Goal: Navigation & Orientation: Find specific page/section

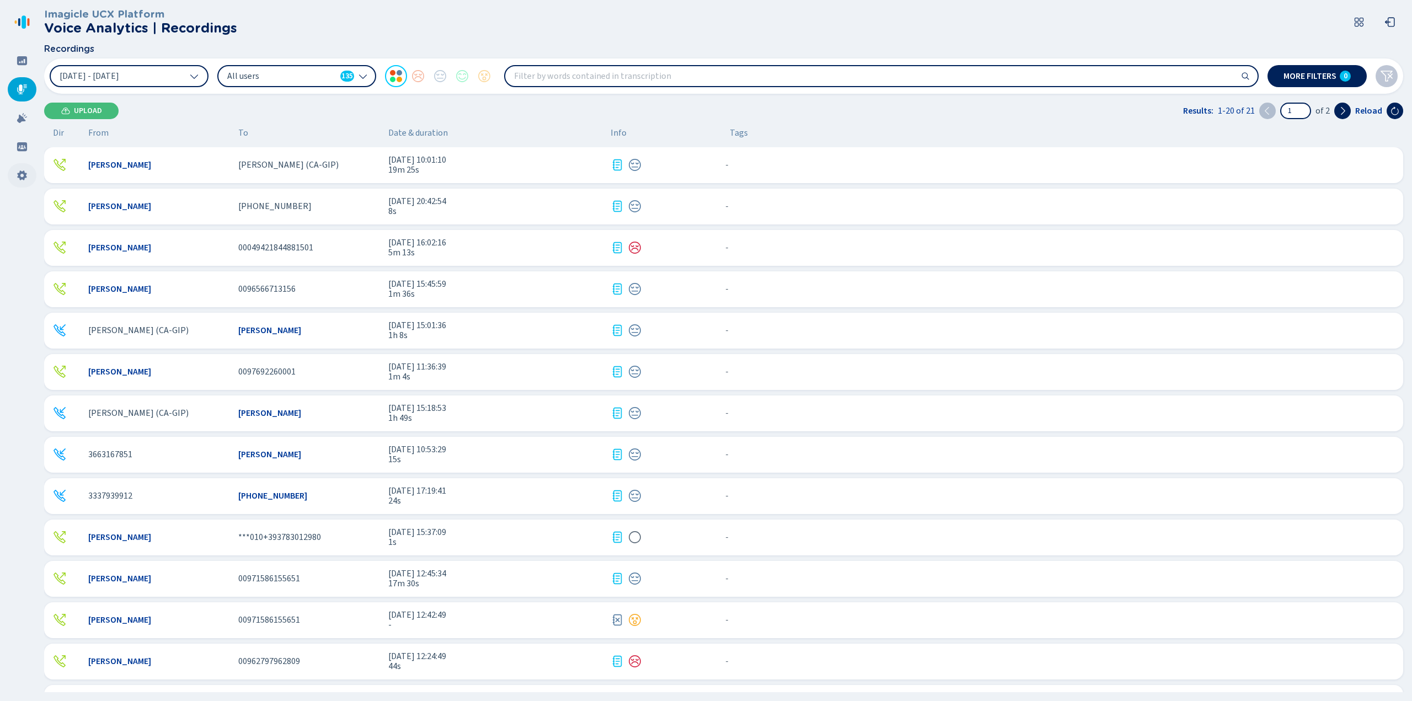
click at [20, 177] on icon at bounding box center [21, 175] width 9 height 10
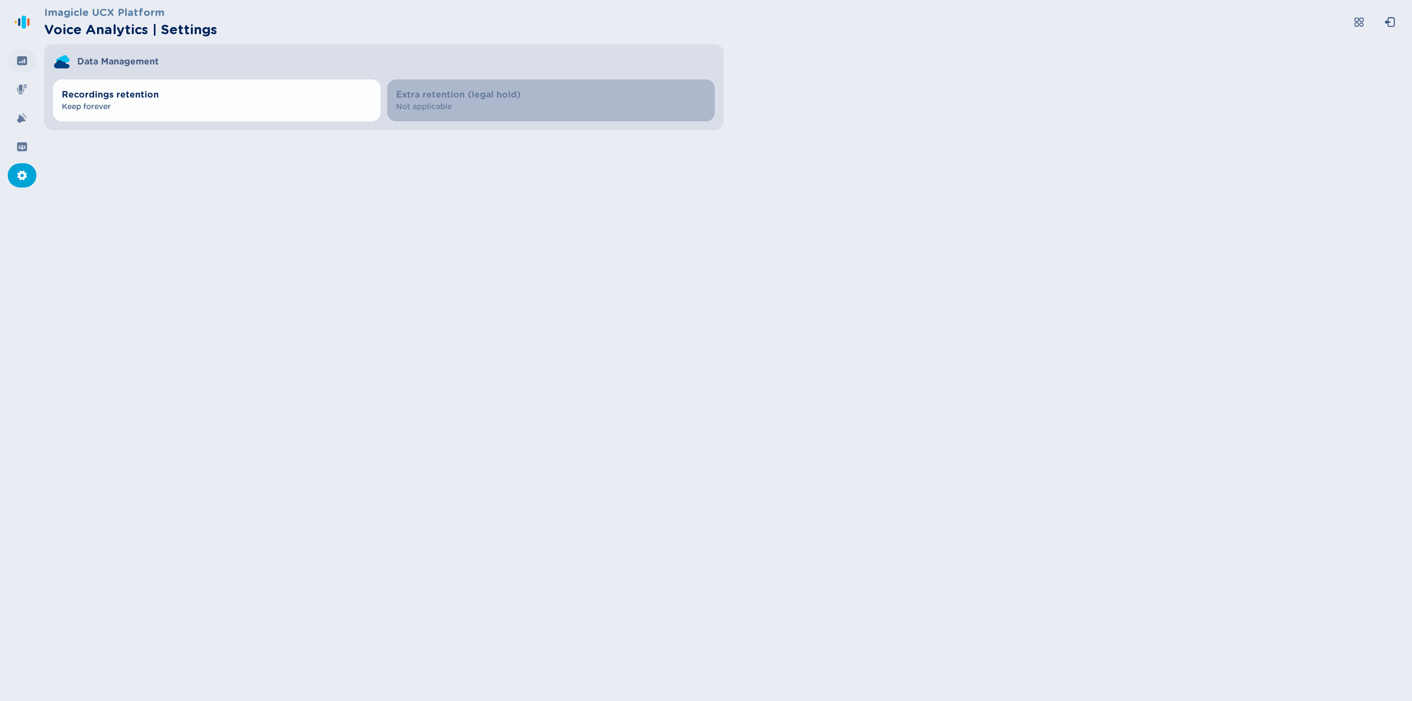
click at [24, 57] on icon at bounding box center [22, 60] width 10 height 9
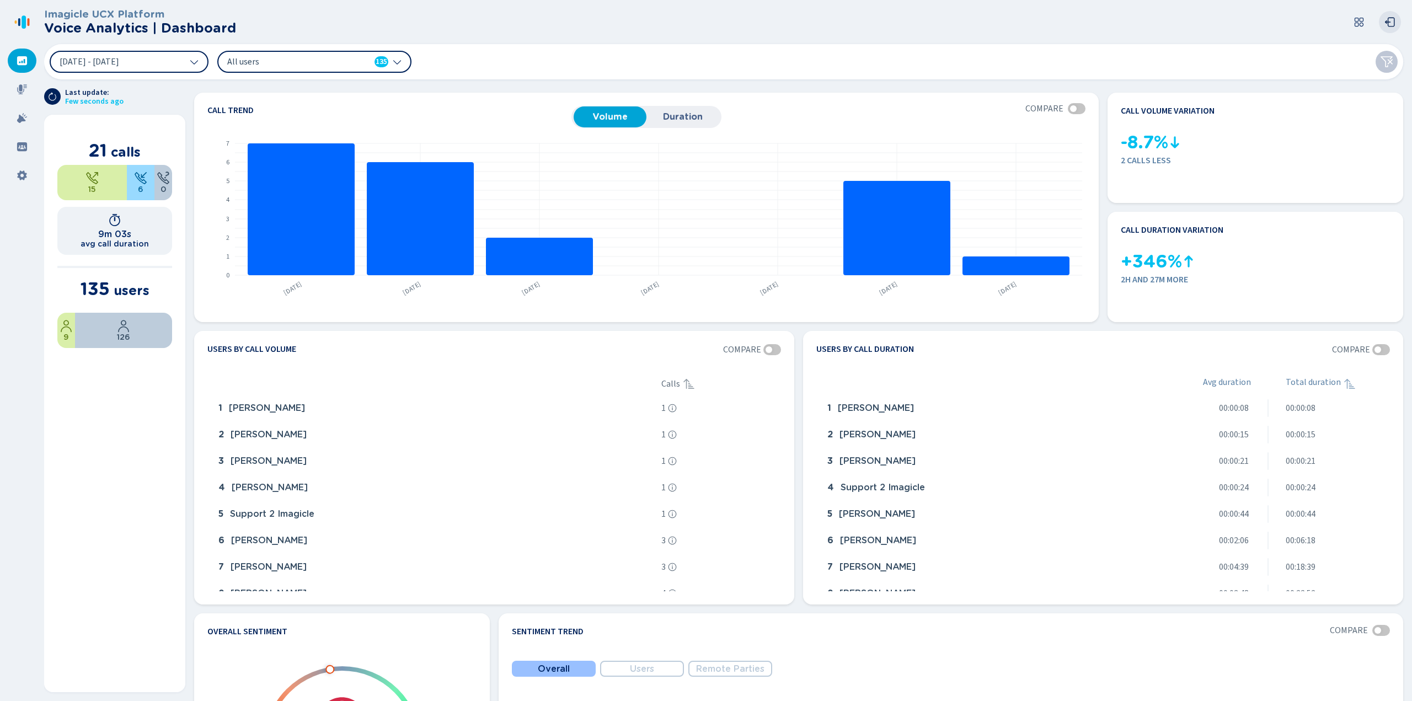
click at [1391, 17] on icon at bounding box center [1390, 22] width 11 height 11
click at [1360, 20] on icon at bounding box center [1359, 22] width 11 height 11
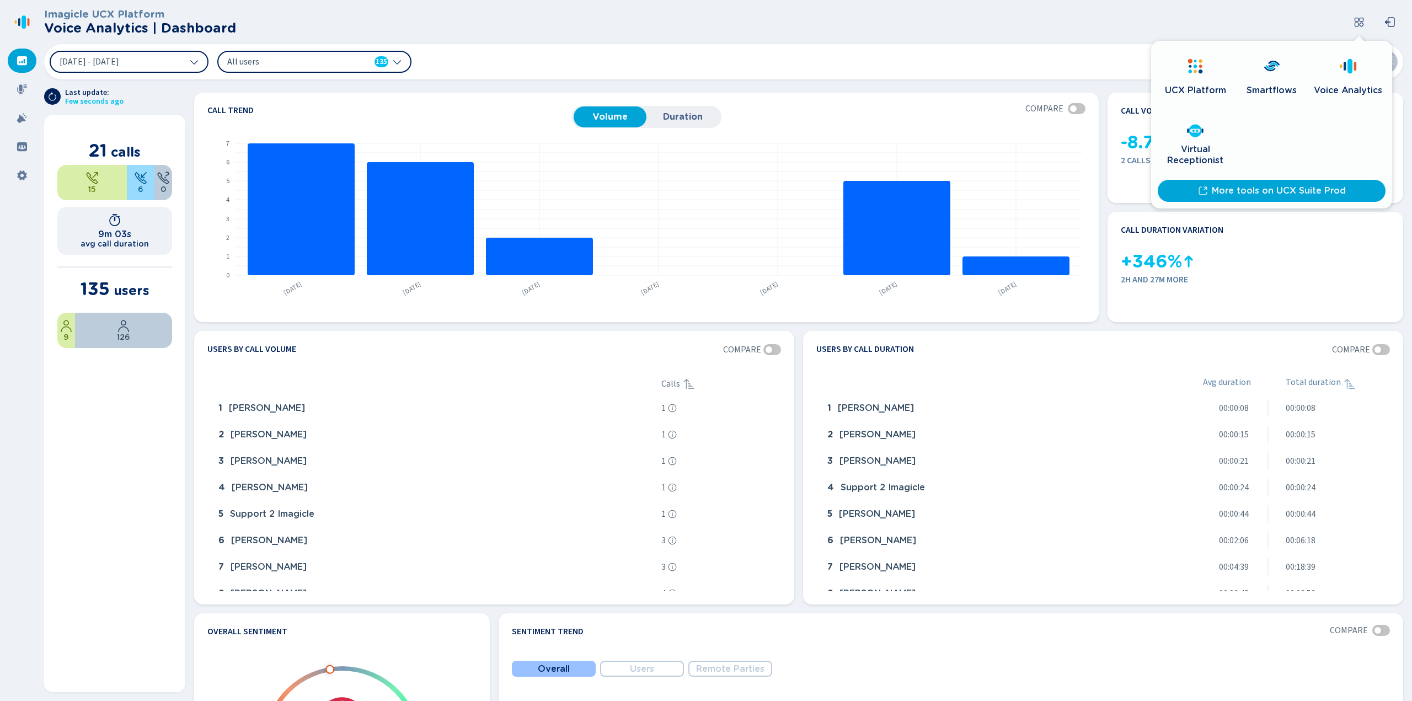
click at [1188, 62] on icon at bounding box center [1196, 66] width 18 height 18
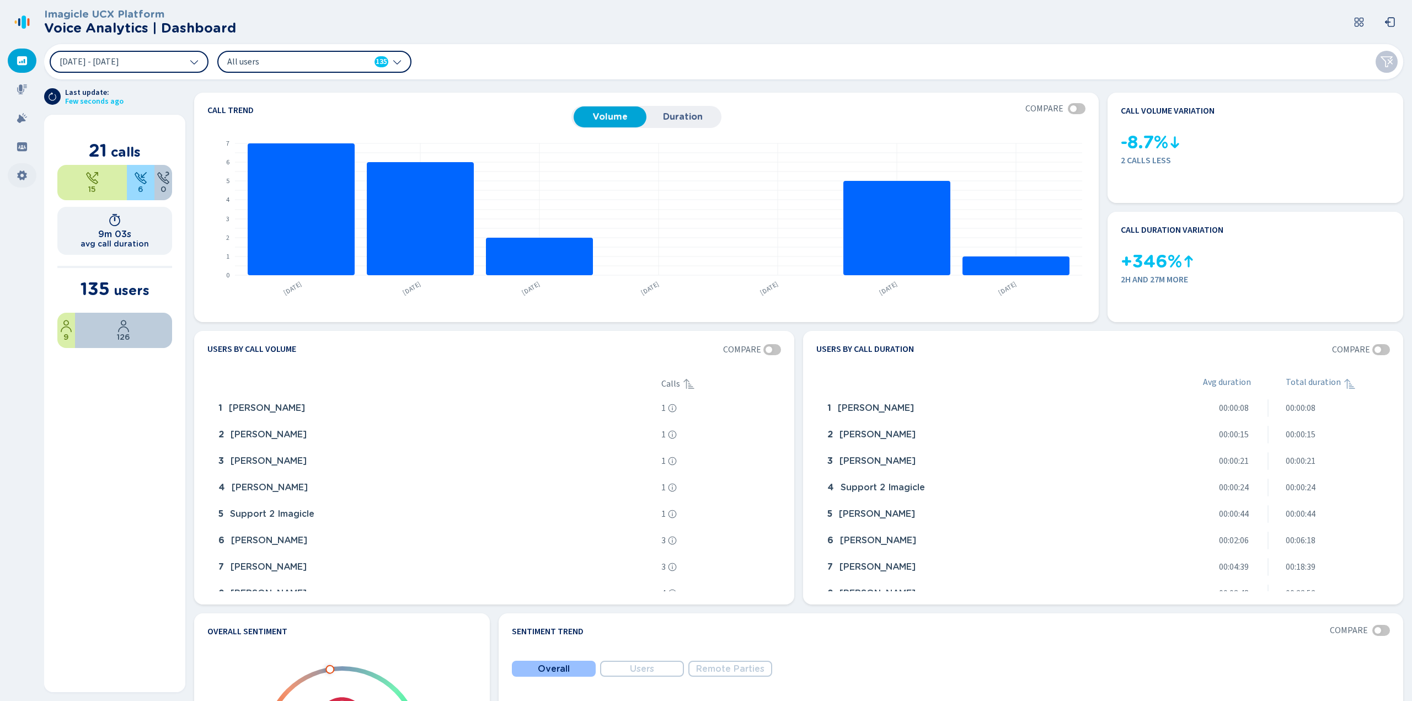
click at [22, 180] on icon at bounding box center [22, 175] width 11 height 11
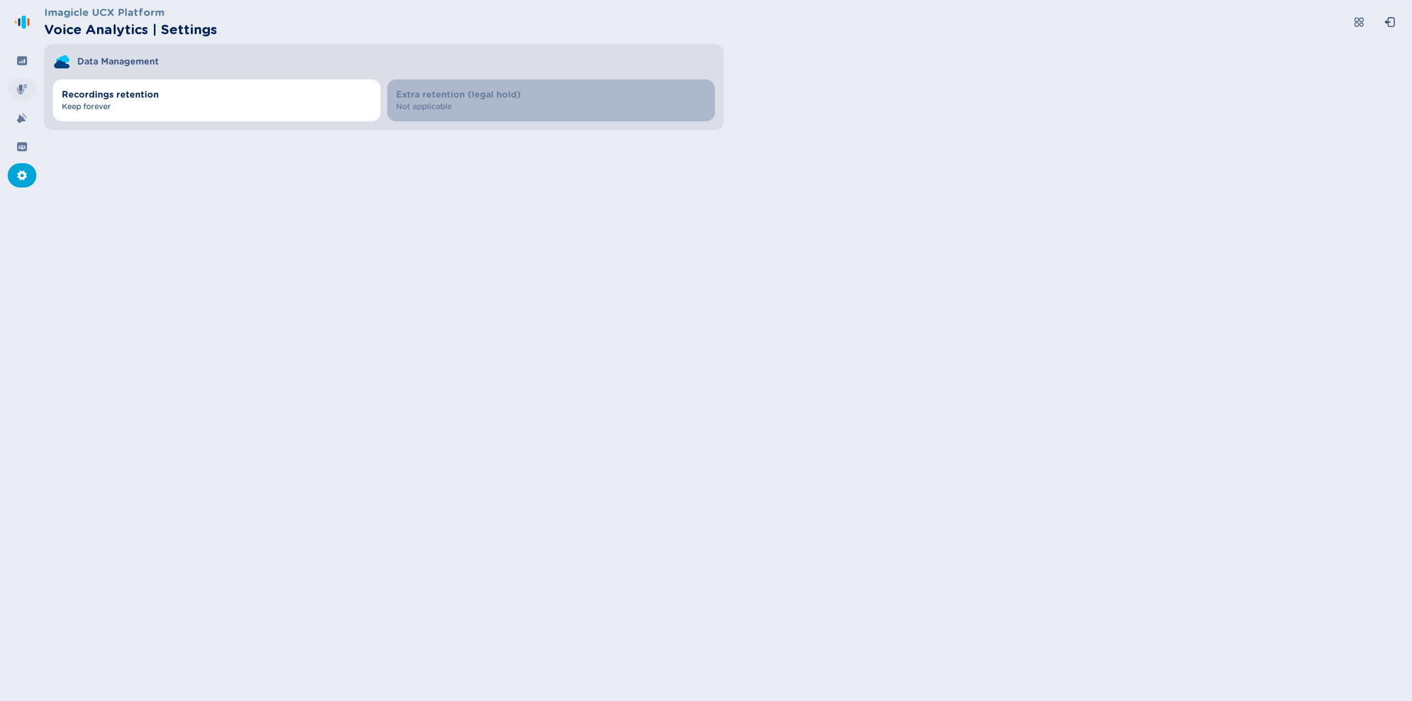
click at [19, 90] on icon at bounding box center [22, 89] width 11 height 11
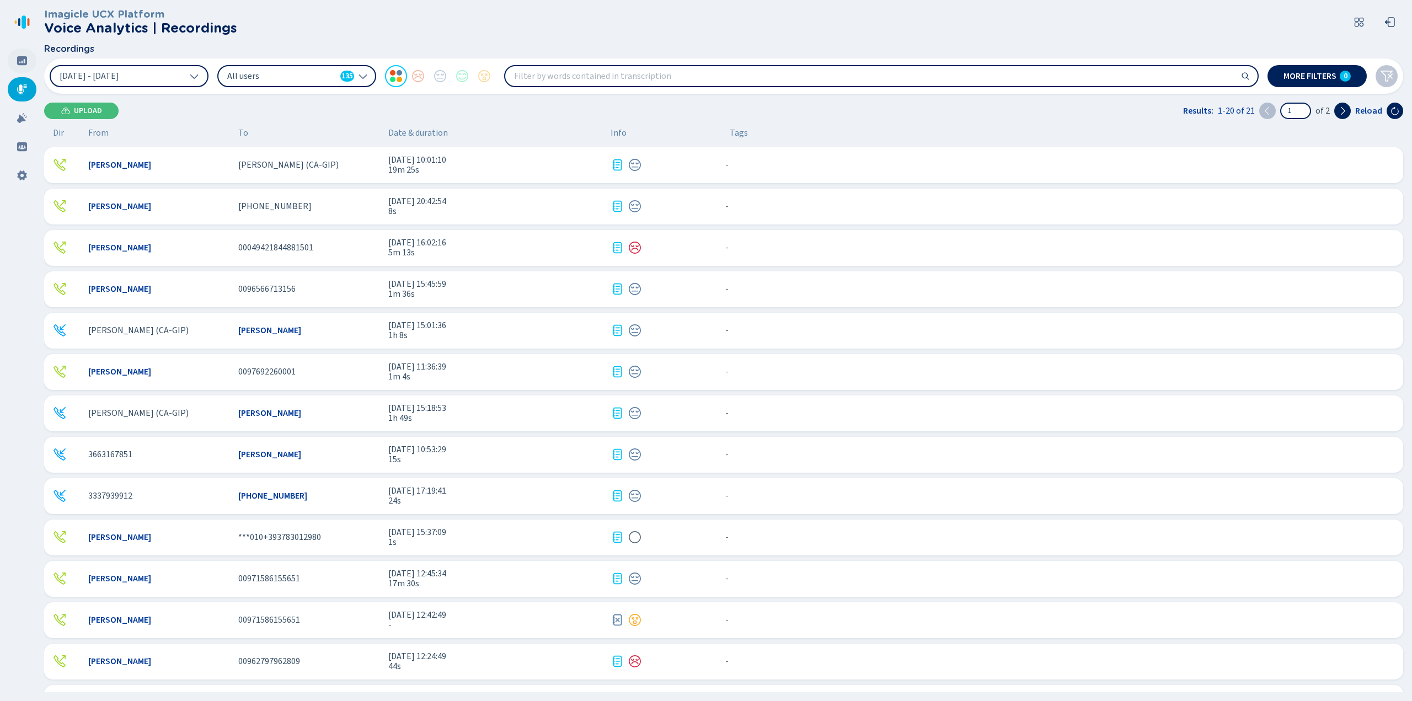
click at [26, 58] on icon at bounding box center [22, 60] width 10 height 9
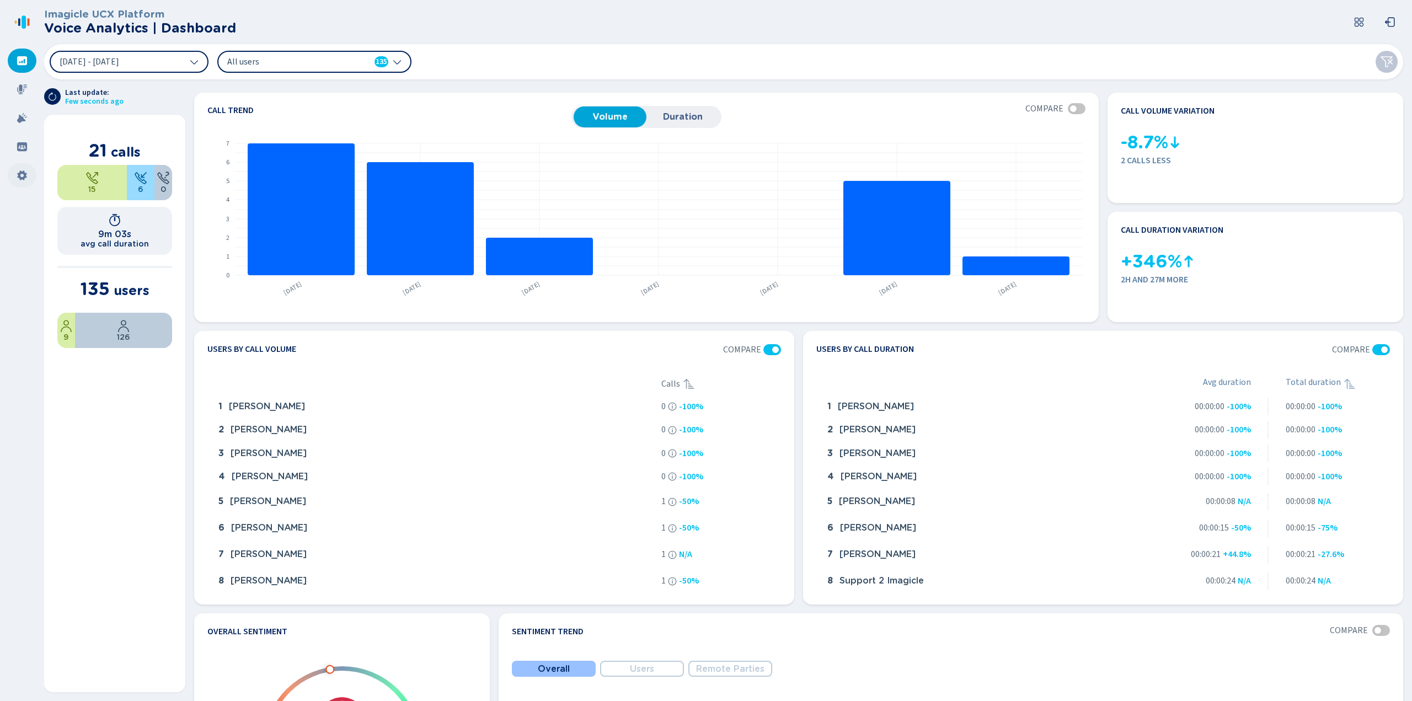
click at [16, 175] on div at bounding box center [22, 175] width 29 height 24
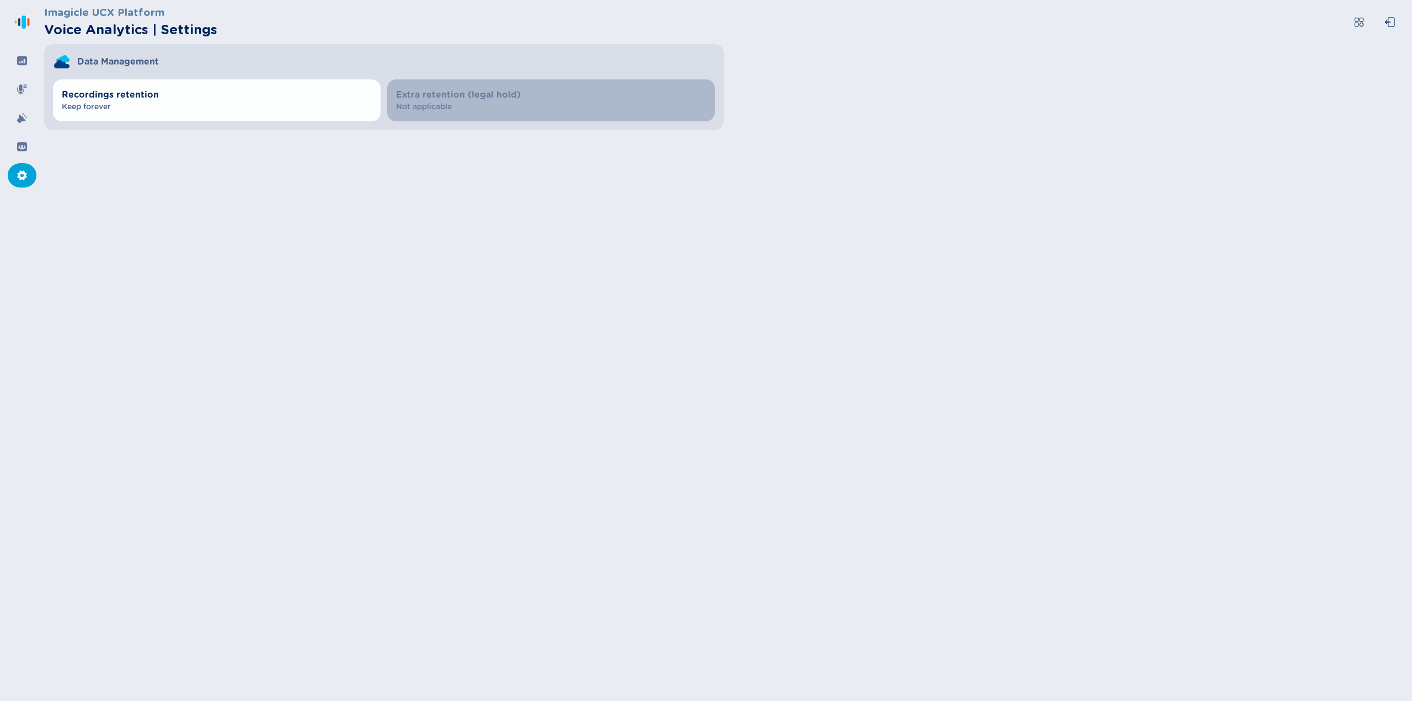
click at [169, 64] on div "Data Management" at bounding box center [384, 57] width 680 height 26
